Goal: Navigation & Orientation: Find specific page/section

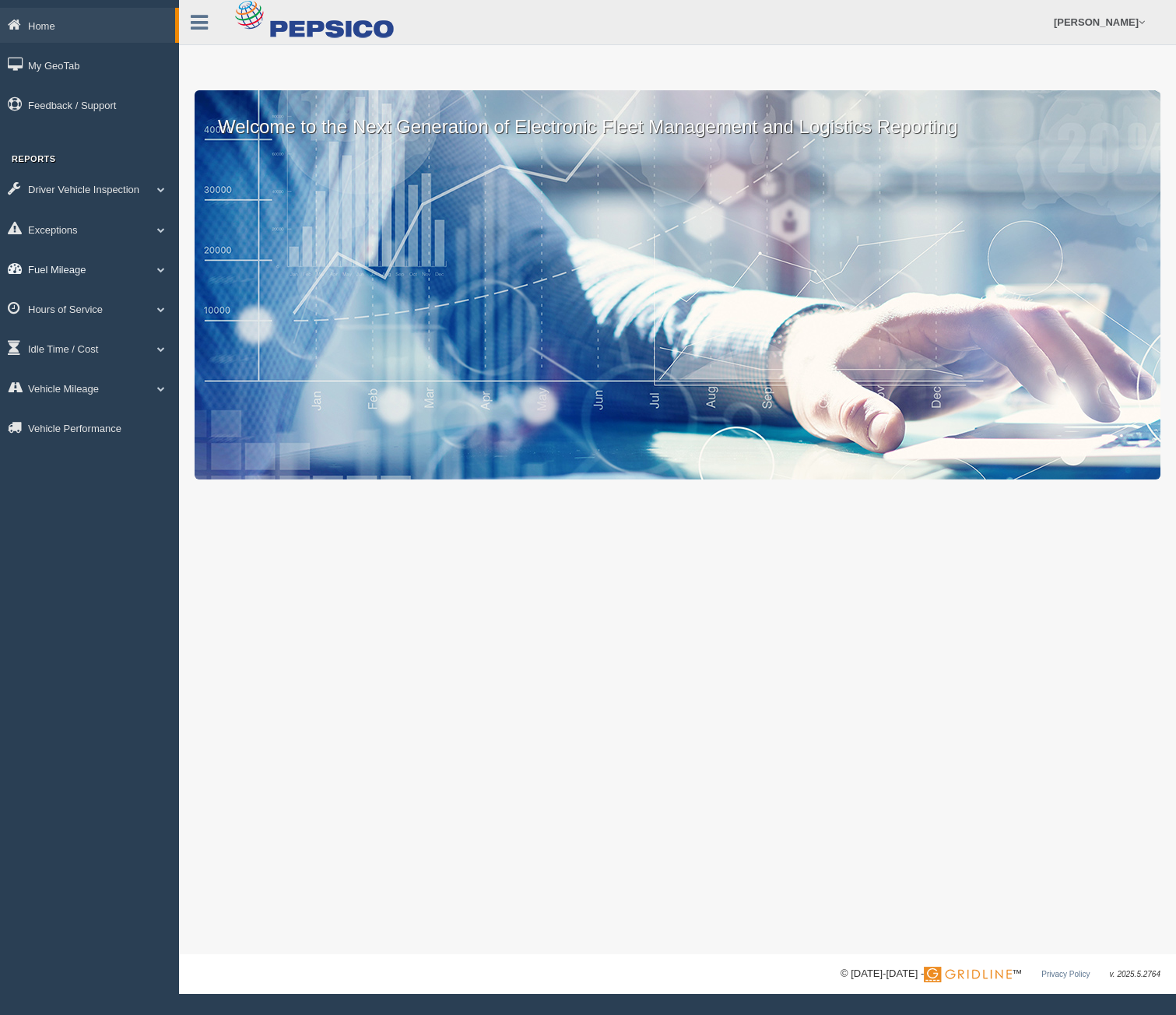
click at [74, 269] on link "Fuel Mileage" at bounding box center [89, 269] width 179 height 35
click at [83, 267] on link "Fuel Mileage" at bounding box center [87, 269] width 175 height 35
click at [74, 348] on link "Idle Time / Cost" at bounding box center [89, 348] width 179 height 35
click at [74, 348] on link "Idle Time / Cost" at bounding box center [87, 348] width 175 height 35
click at [69, 309] on link "Hours of Service" at bounding box center [89, 308] width 179 height 35
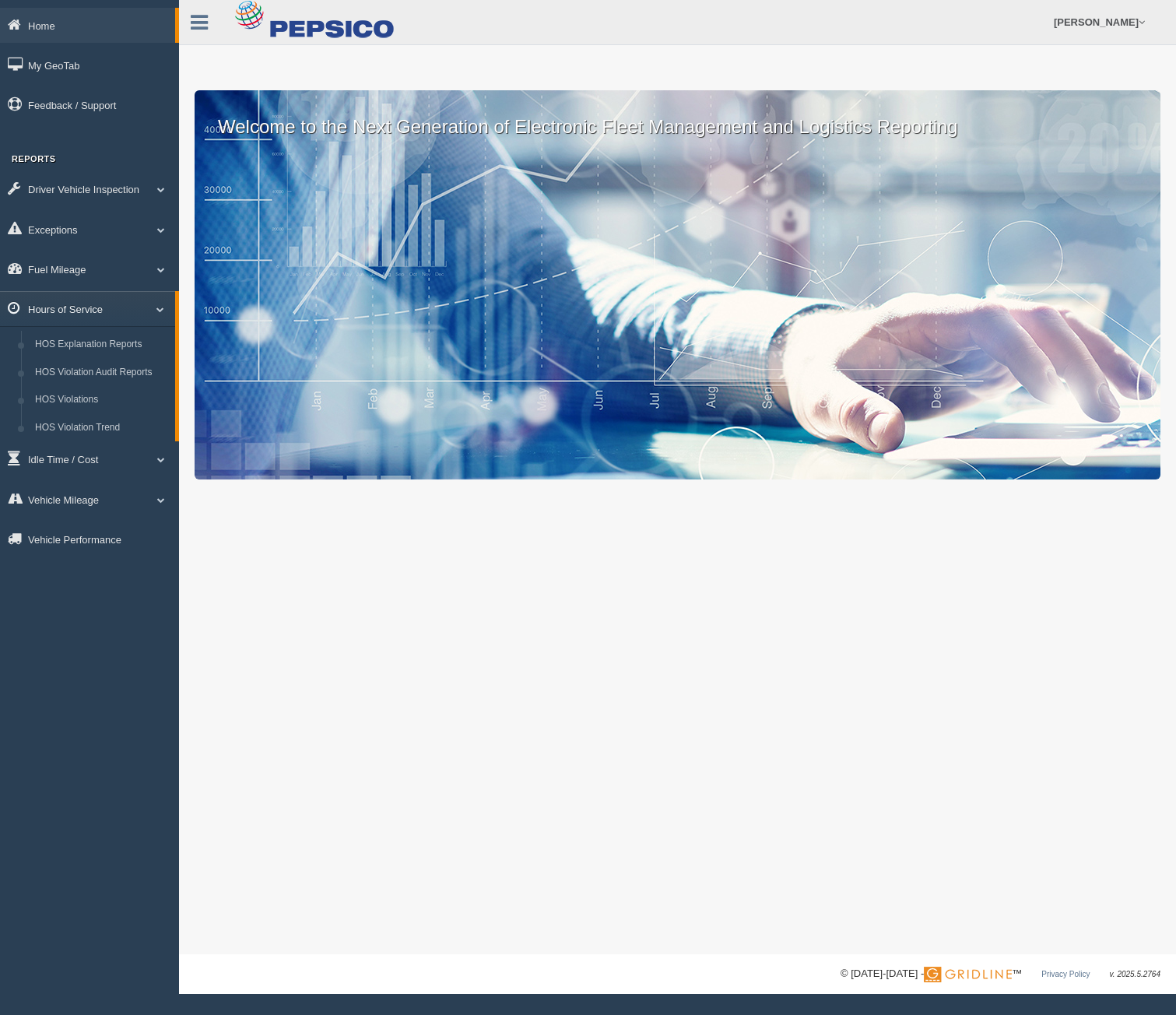
click at [69, 309] on link "Hours of Service" at bounding box center [87, 308] width 175 height 35
click at [65, 389] on link "Vehicle Mileage" at bounding box center [89, 388] width 179 height 35
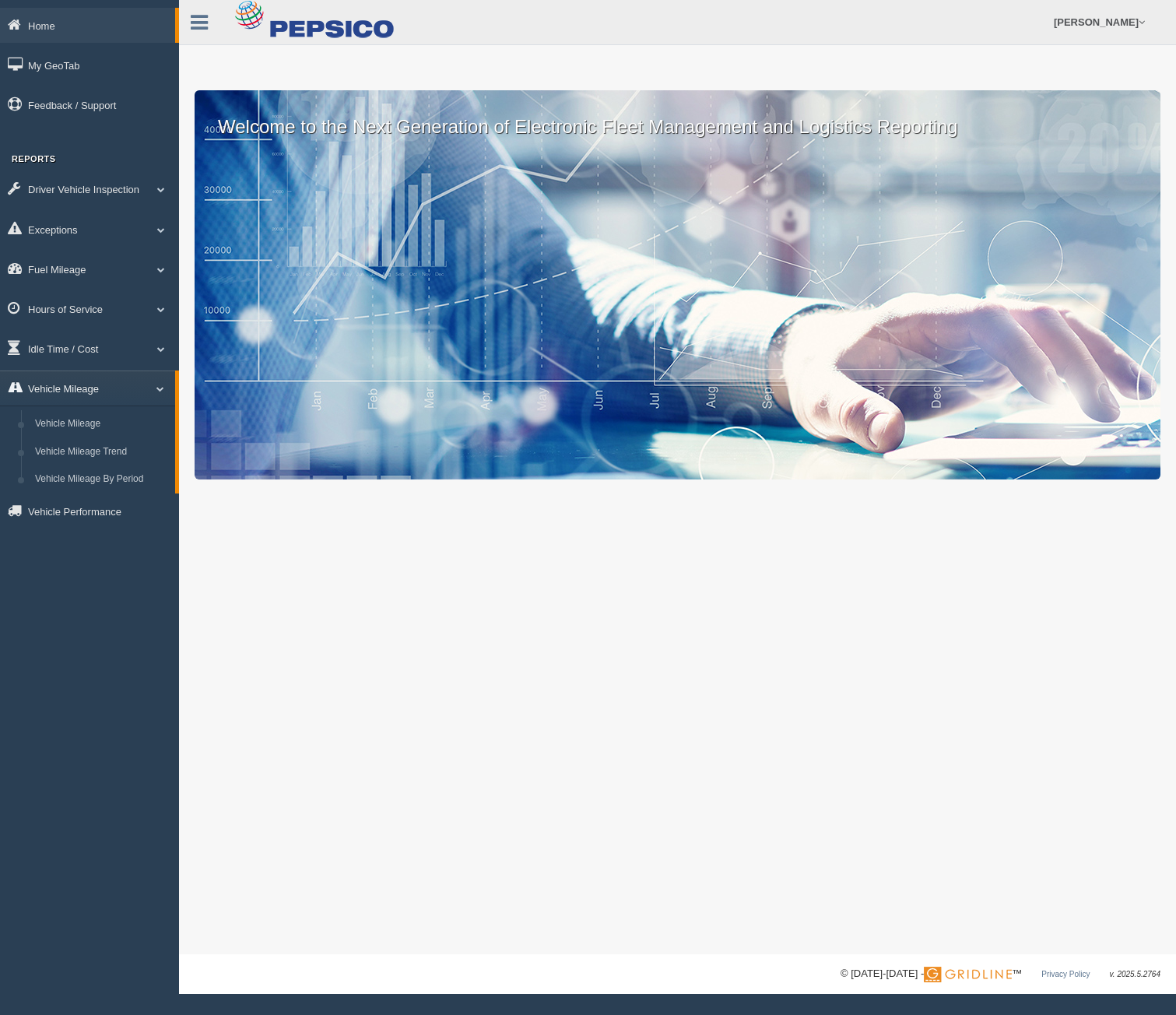
click at [65, 389] on link "Vehicle Mileage" at bounding box center [87, 388] width 175 height 35
click at [75, 189] on link "Driver Vehicle Inspection" at bounding box center [89, 189] width 179 height 35
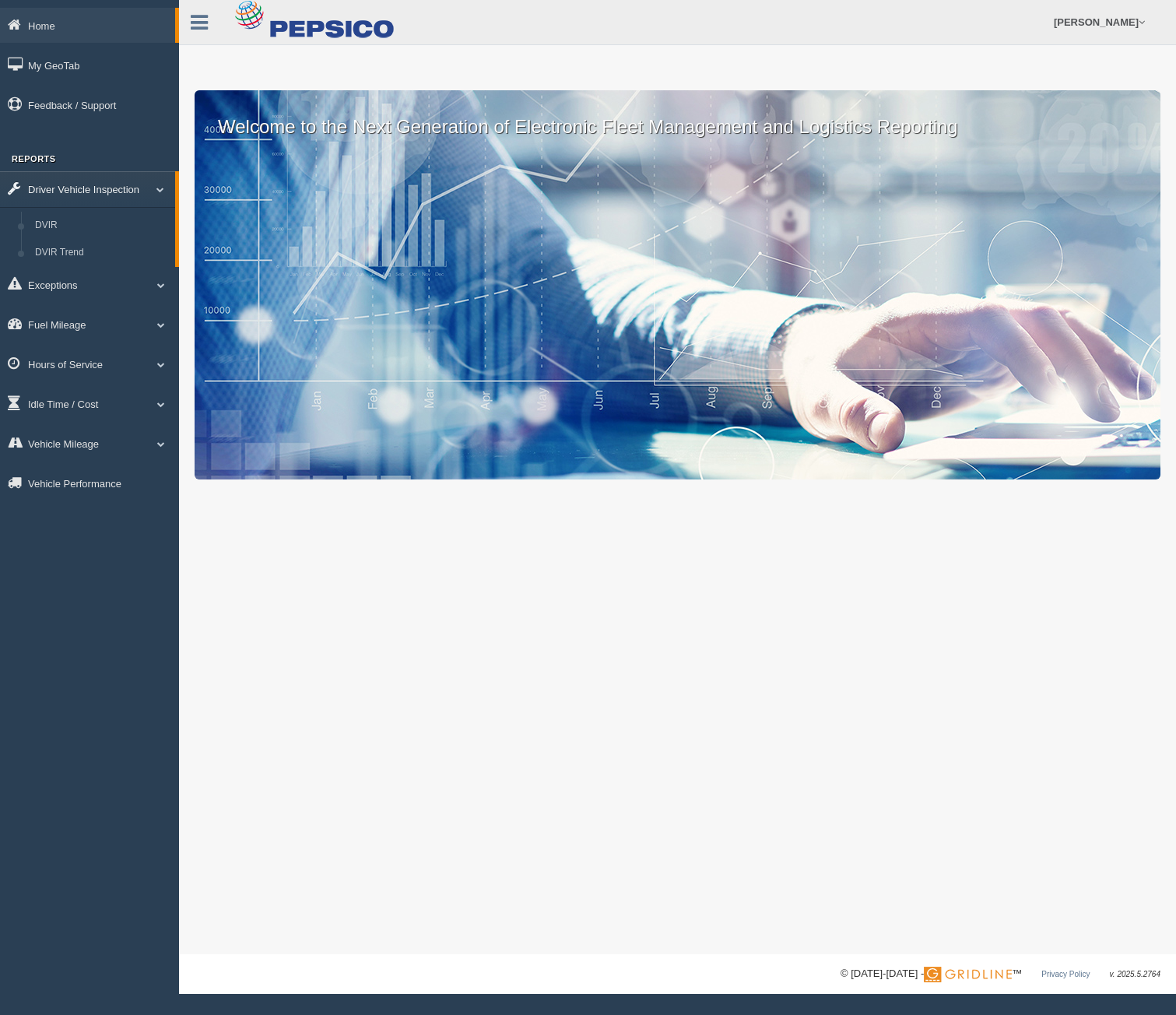
click at [75, 189] on link "Driver Vehicle Inspection" at bounding box center [87, 189] width 175 height 35
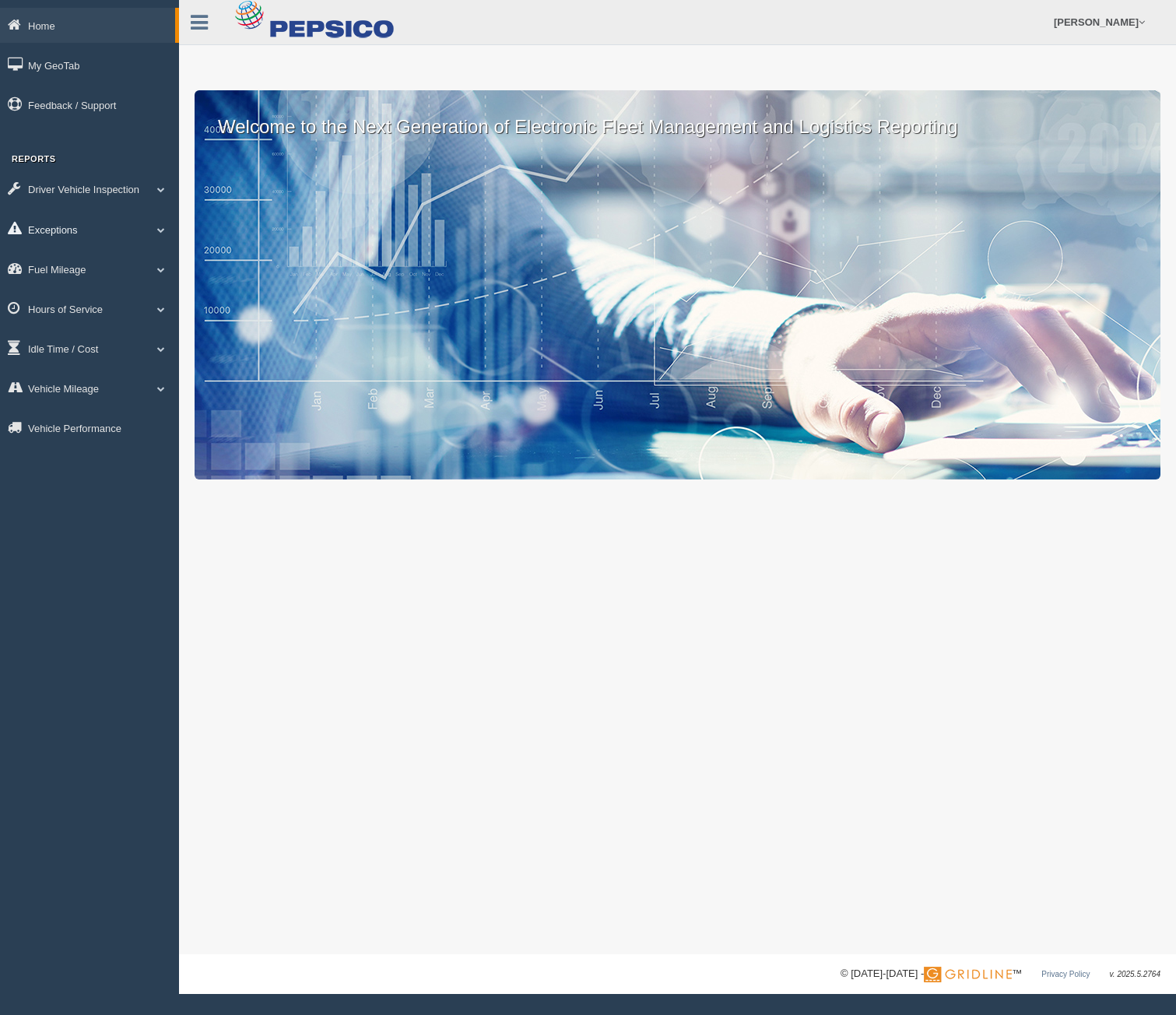
click at [58, 231] on link "Exceptions" at bounding box center [89, 229] width 179 height 35
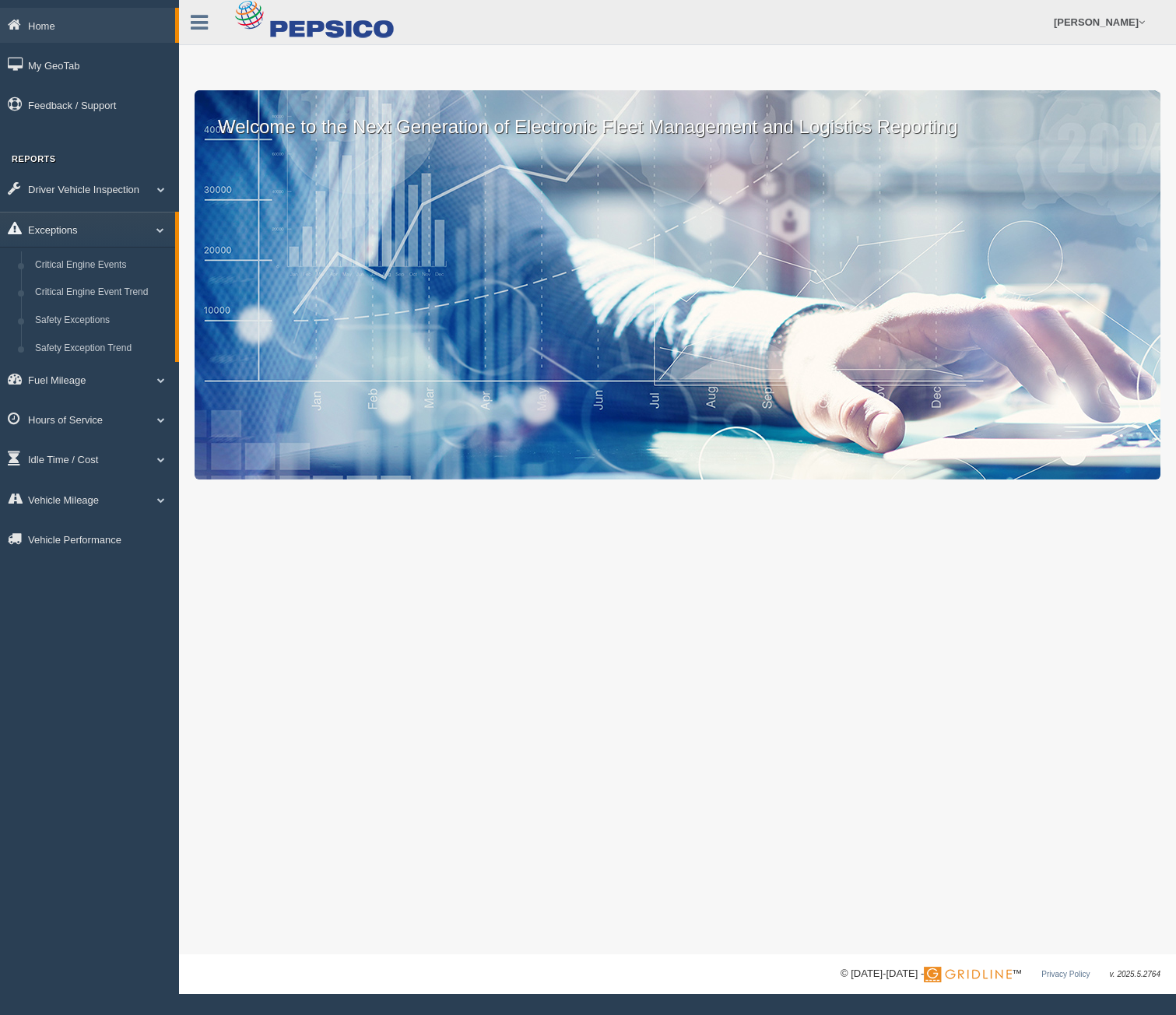
click at [58, 231] on link "Exceptions" at bounding box center [87, 229] width 175 height 35
